Goal: Task Accomplishment & Management: Use online tool/utility

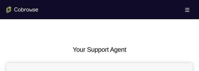
click at [185, 11] on button "Open main menu" at bounding box center [187, 9] width 11 height 11
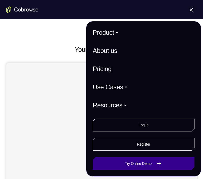
click at [138, 71] on link "Try Online Demo" at bounding box center [144, 163] width 102 height 13
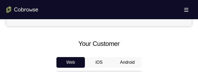
scroll to position [213, 0]
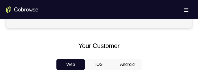
click at [125, 63] on button "Android" at bounding box center [127, 64] width 29 height 11
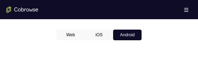
scroll to position [211, 0]
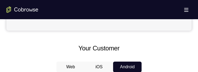
click at [95, 65] on button "iOS" at bounding box center [99, 67] width 29 height 11
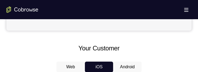
click at [123, 62] on button "Android" at bounding box center [127, 67] width 29 height 11
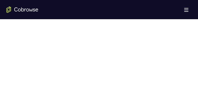
scroll to position [327, 0]
